Goal: Transaction & Acquisition: Purchase product/service

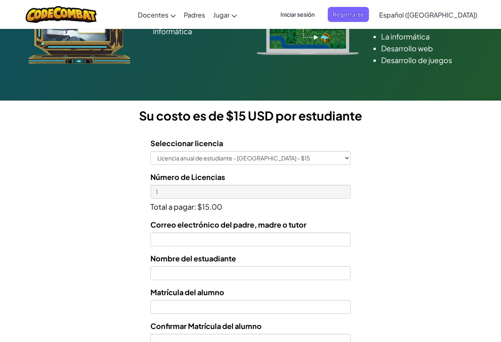
scroll to position [151, 0]
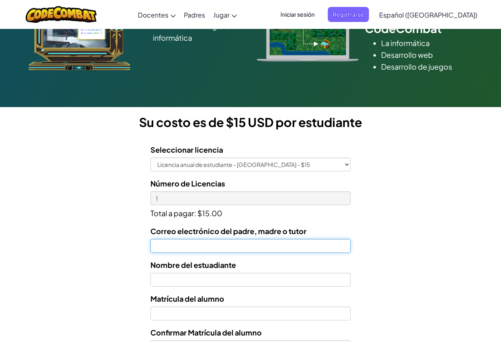
click at [179, 253] on input "Correo electrónico del padre, madre o tutor" at bounding box center [250, 246] width 200 height 14
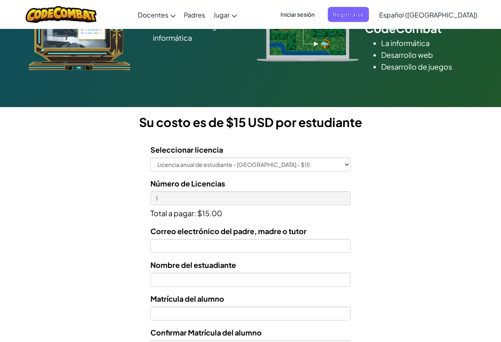
click at [166, 272] on div "Nombre del estuadiante" at bounding box center [250, 273] width 200 height 28
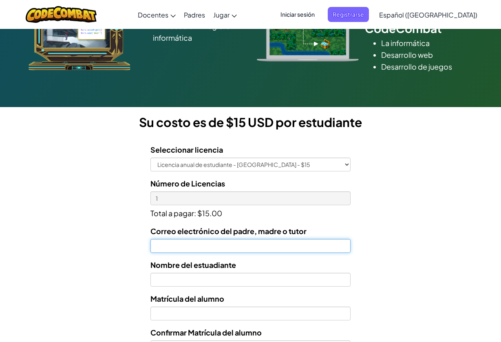
click at [167, 247] on input "Correo electrónico del padre, madre o tutor" at bounding box center [250, 246] width 200 height 14
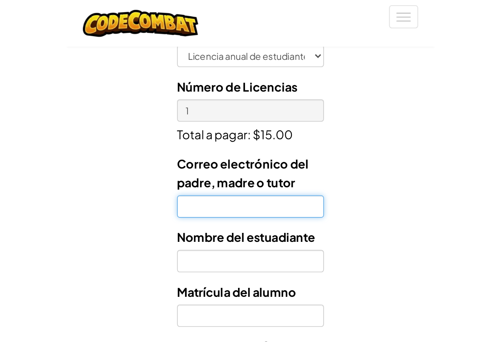
scroll to position [226, 0]
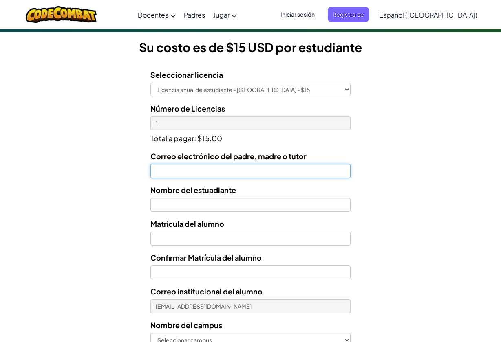
paste input "[EMAIL_ADDRESS][DOMAIN_NAME]"
type input "[EMAIL_ADDRESS][DOMAIN_NAME]"
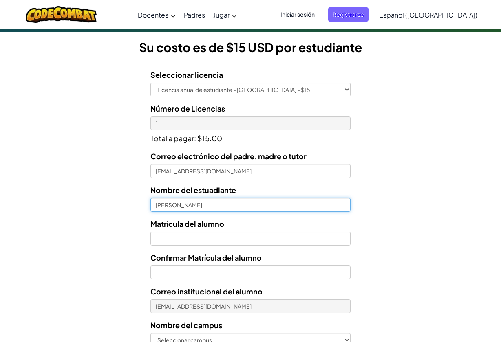
type input "[PERSON_NAME]"
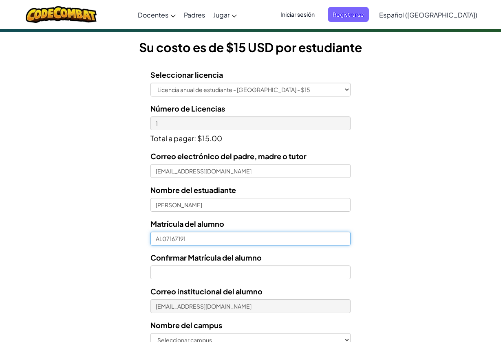
type input "AL07167191"
click at [182, 263] on label "Confirmar Matrícula del alumno" at bounding box center [205, 258] width 111 height 12
click at [182, 266] on input "Confirmar Matrícula del alumno" at bounding box center [250, 273] width 200 height 14
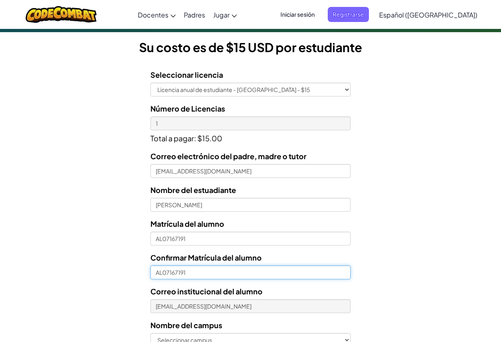
type input "AL07167191"
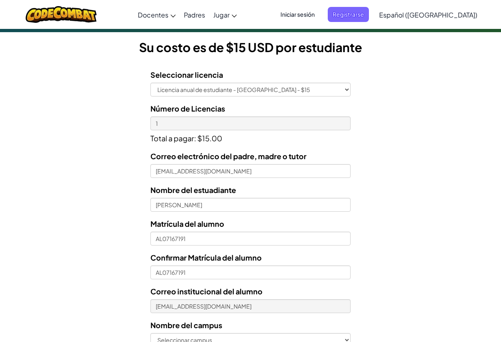
click at [398, 288] on div "Licencias de Estudiantes Tecmilenio se asoció con CodeCombat para ofrecer educa…" at bounding box center [250, 110] width 501 height 603
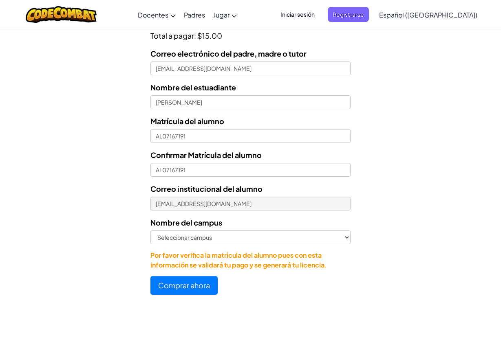
scroll to position [331, 0]
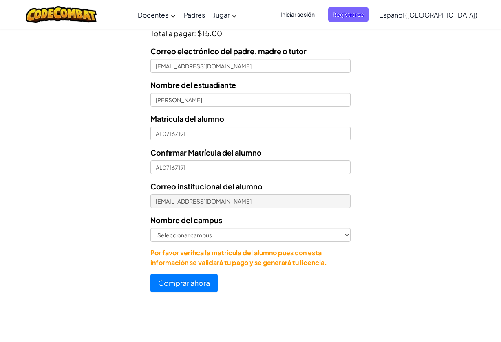
click at [273, 227] on div "Nombre del campus [GEOGRAPHIC_DATA] campus [GEOGRAPHIC_DATA] Central [GEOGRAPHI…" at bounding box center [250, 228] width 200 height 28
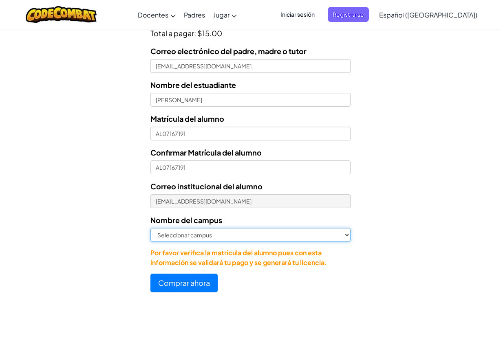
select select "[GEOGRAPHIC_DATA]"
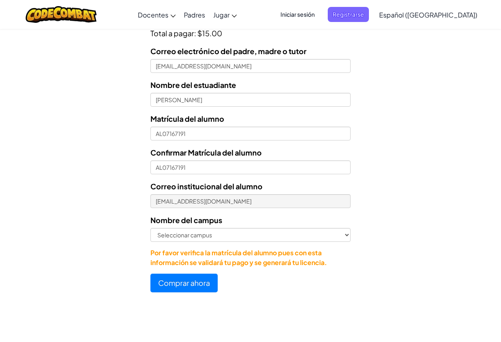
click at [183, 281] on button "Comprar ahora" at bounding box center [183, 283] width 67 height 19
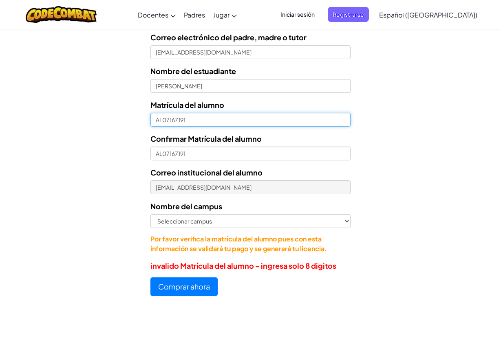
click at [166, 120] on input "AL07167191" at bounding box center [250, 120] width 200 height 14
type input "AL7167191"
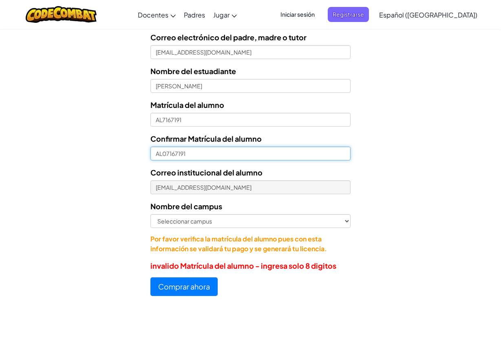
click at [163, 152] on input "AL07167191" at bounding box center [250, 154] width 200 height 14
click at [167, 154] on input "AL07167191" at bounding box center [250, 154] width 200 height 14
click at [163, 154] on input "AL07167191" at bounding box center [250, 154] width 200 height 14
type input "07167191"
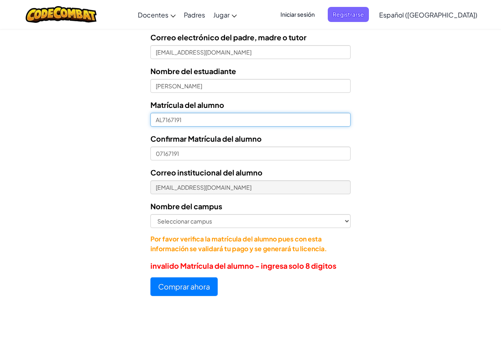
click at [161, 121] on input "AL7167191" at bounding box center [250, 120] width 200 height 14
click at [156, 121] on input "AL7167191" at bounding box center [250, 120] width 200 height 14
click at [160, 121] on input "AL7167191" at bounding box center [250, 120] width 200 height 14
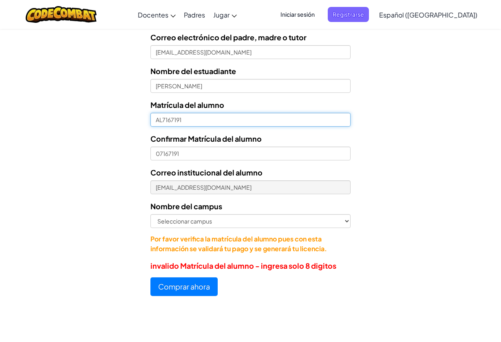
click at [160, 121] on input "AL7167191" at bounding box center [250, 120] width 200 height 14
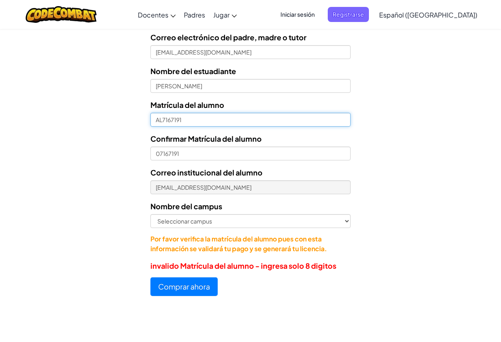
click at [160, 121] on input "AL7167191" at bounding box center [250, 120] width 200 height 14
drag, startPoint x: 166, startPoint y: 121, endPoint x: 185, endPoint y: 119, distance: 19.3
click at [185, 119] on input "AL7167191" at bounding box center [250, 120] width 200 height 14
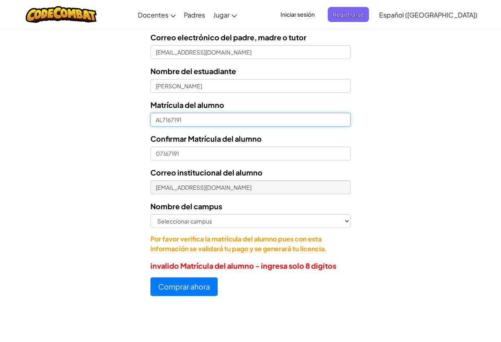
click at [160, 119] on input "AL7167191" at bounding box center [250, 120] width 200 height 14
click at [163, 121] on input "AL7167191" at bounding box center [250, 120] width 200 height 14
click at [161, 121] on input "AL07167191" at bounding box center [250, 120] width 200 height 14
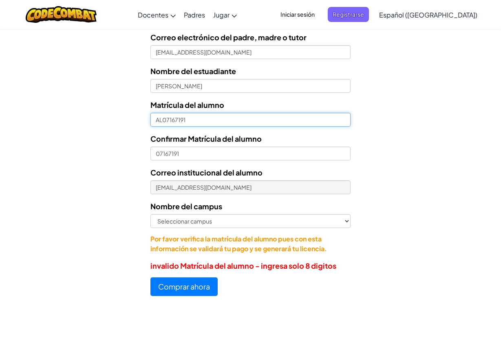
click at [161, 121] on input "AL07167191" at bounding box center [250, 120] width 200 height 14
click at [227, 117] on input "AL07167191" at bounding box center [250, 120] width 200 height 14
click at [208, 120] on input "AL07167191" at bounding box center [250, 120] width 200 height 14
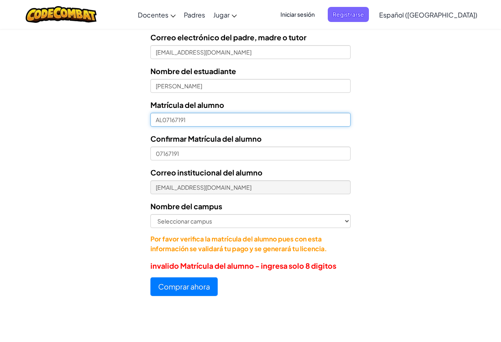
click at [208, 120] on input "AL07167191" at bounding box center [250, 120] width 200 height 14
click at [164, 117] on input "AL07167191" at bounding box center [250, 120] width 200 height 14
click at [162, 121] on input "AL07167191" at bounding box center [250, 120] width 200 height 14
type input "07167191"
click at [180, 287] on button "Comprar ahora" at bounding box center [183, 286] width 67 height 19
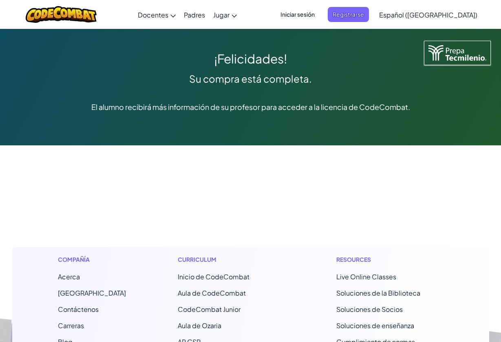
click at [317, 13] on span "Iniciar sesión" at bounding box center [297, 14] width 44 height 15
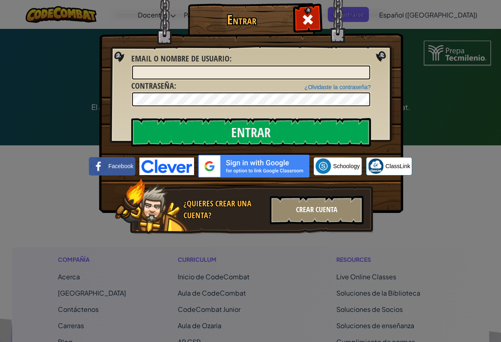
click at [309, 205] on div "Crear Cuenta" at bounding box center [317, 210] width 94 height 29
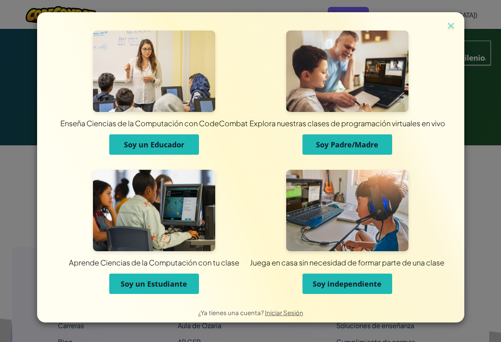
click at [146, 283] on span "Soy un Estudiante" at bounding box center [154, 284] width 66 height 10
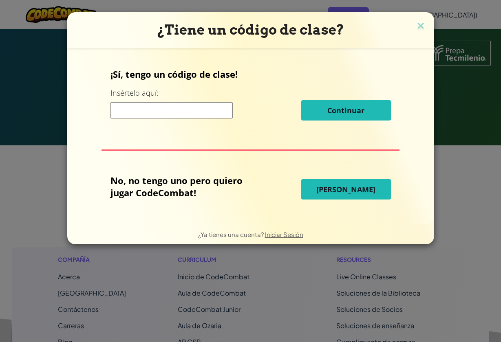
click at [126, 112] on input at bounding box center [171, 110] width 122 height 16
click at [419, 31] on img at bounding box center [420, 26] width 11 height 12
